Goal: Task Accomplishment & Management: Complete application form

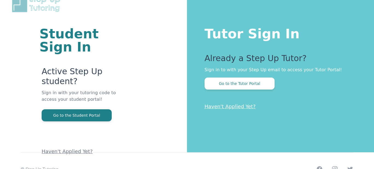
scroll to position [17, 0]
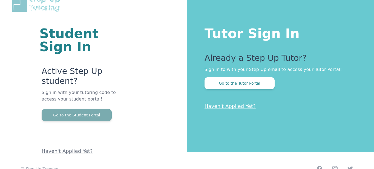
click at [67, 117] on button "Go to the Student Portal" at bounding box center [77, 115] width 70 height 12
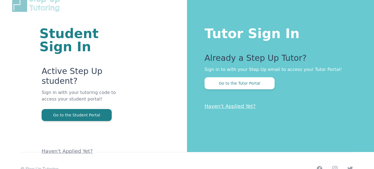
scroll to position [33, 0]
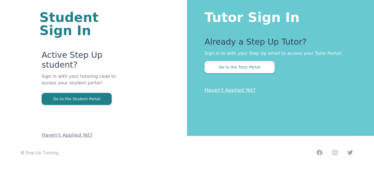
click at [68, 136] on link "Haven't Applied Yet?" at bounding box center [67, 135] width 51 height 6
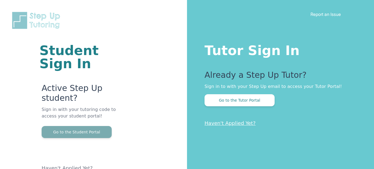
click at [82, 127] on button "Go to the Student Portal" at bounding box center [77, 132] width 70 height 12
